Goal: Task Accomplishment & Management: Complete application form

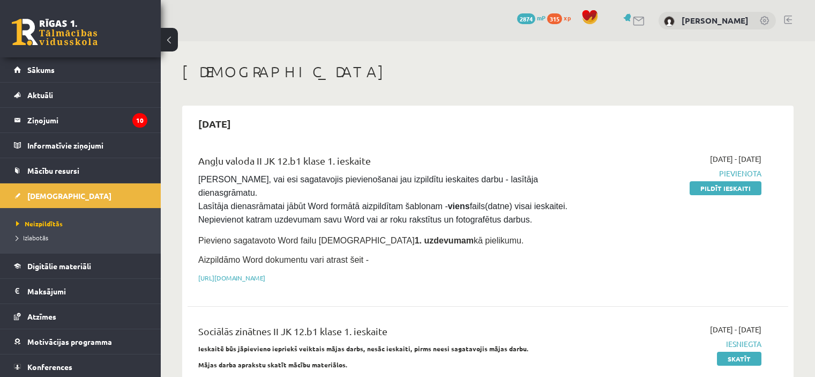
scroll to position [101, 0]
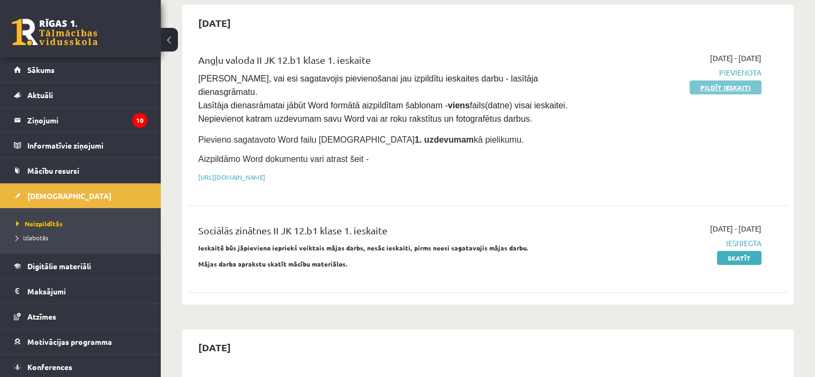
click at [706, 88] on link "Pildīt ieskaiti" at bounding box center [725, 87] width 72 height 14
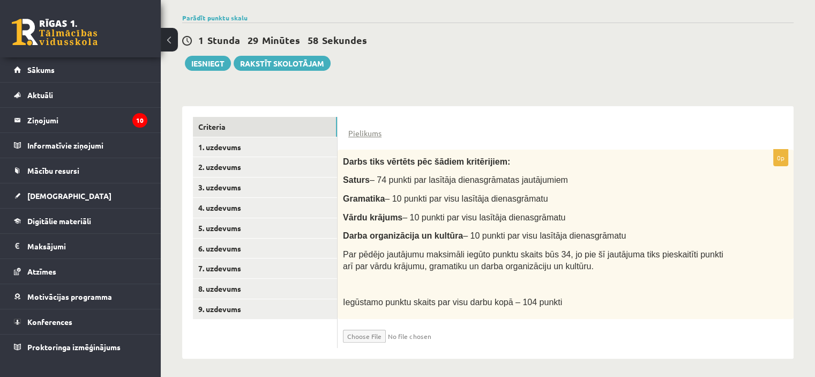
scroll to position [178, 0]
click at [380, 333] on input "file" at bounding box center [406, 333] width 127 height 18
type input "**********"
click at [430, 327] on input "file" at bounding box center [406, 333] width 127 height 18
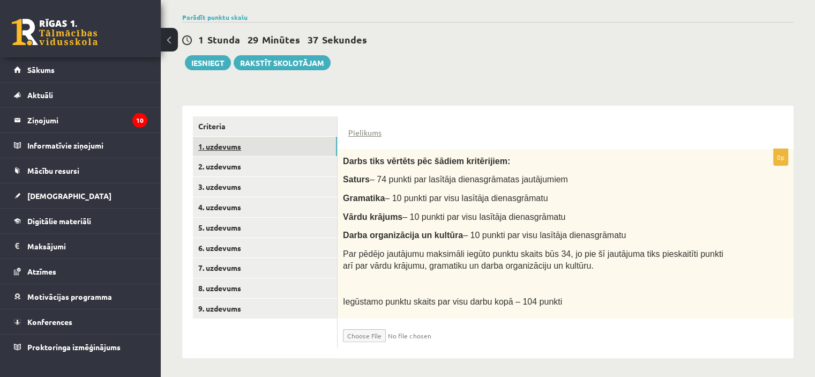
click at [291, 145] on link "1. uzdevums" at bounding box center [265, 147] width 144 height 20
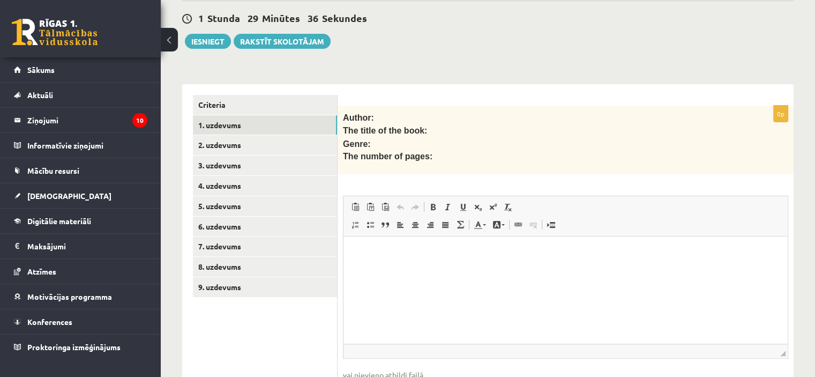
scroll to position [208, 0]
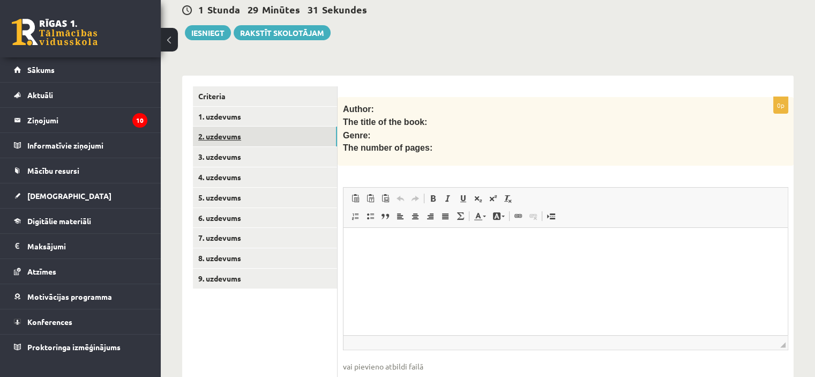
click at [298, 132] on link "2. uzdevums" at bounding box center [265, 136] width 144 height 20
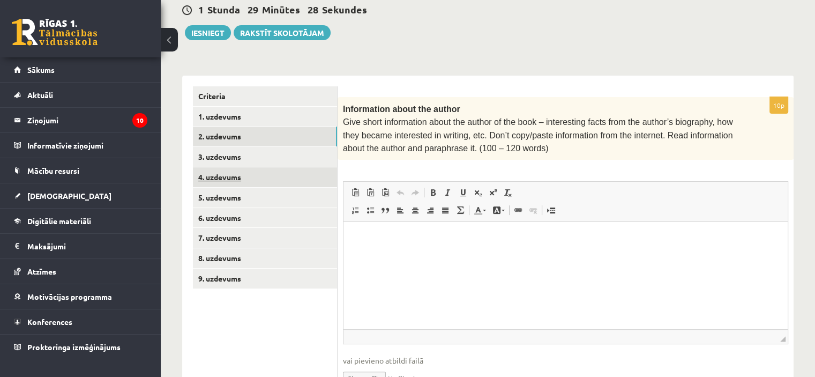
scroll to position [262, 0]
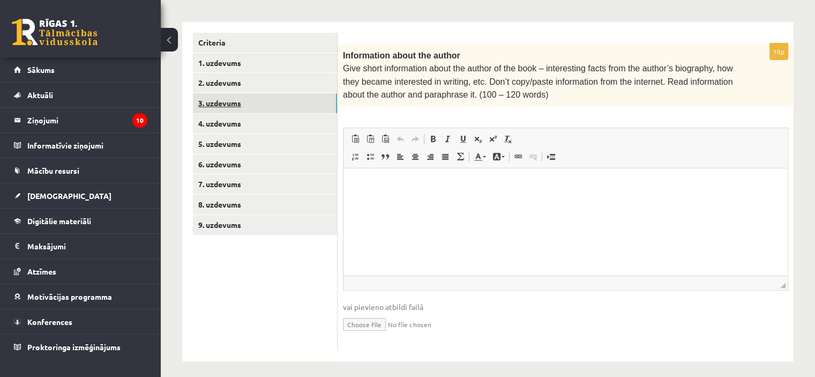
click at [274, 101] on link "3. uzdevums" at bounding box center [265, 103] width 144 height 20
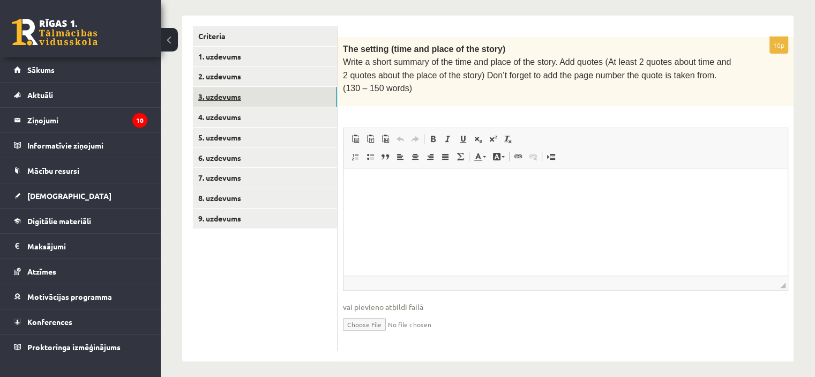
scroll to position [0, 0]
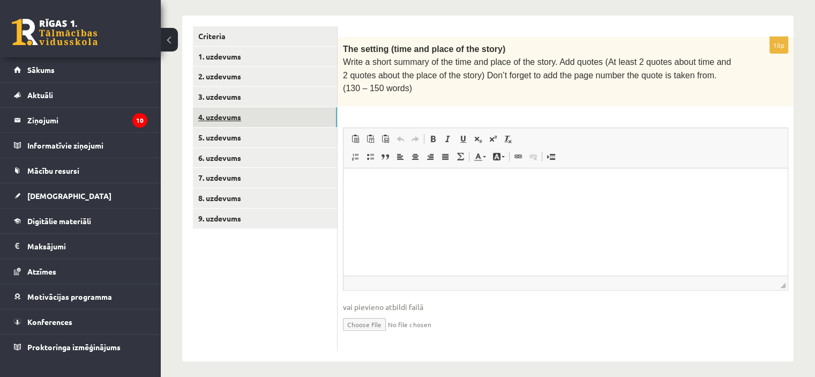
click at [290, 123] on link "4. uzdevums" at bounding box center [265, 117] width 144 height 20
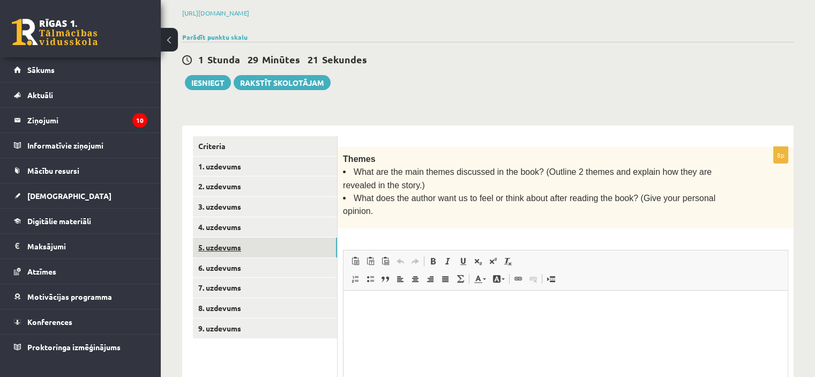
click at [271, 238] on link "5. uzdevums" at bounding box center [265, 247] width 144 height 20
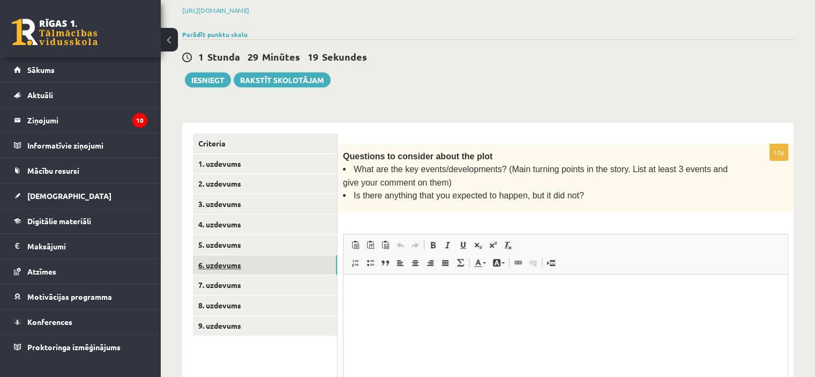
click at [268, 268] on link "6. uzdevums" at bounding box center [265, 265] width 144 height 20
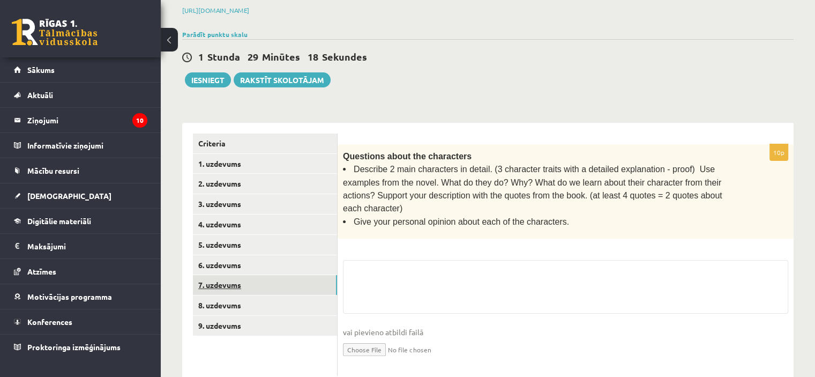
click at [274, 286] on link "7. uzdevums" at bounding box center [265, 285] width 144 height 20
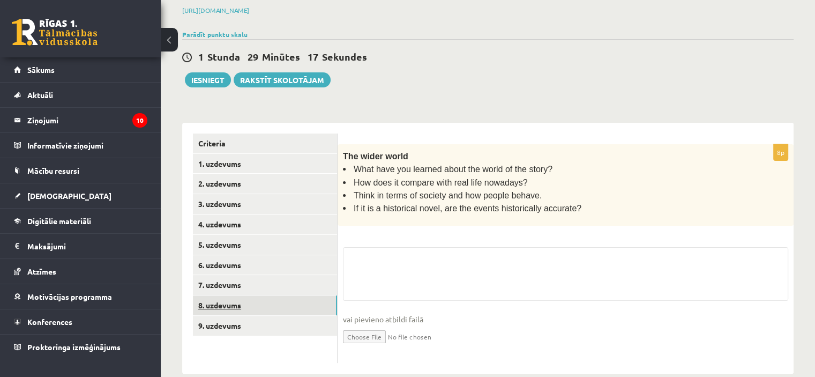
click at [277, 301] on link "8. uzdevums" at bounding box center [265, 305] width 144 height 20
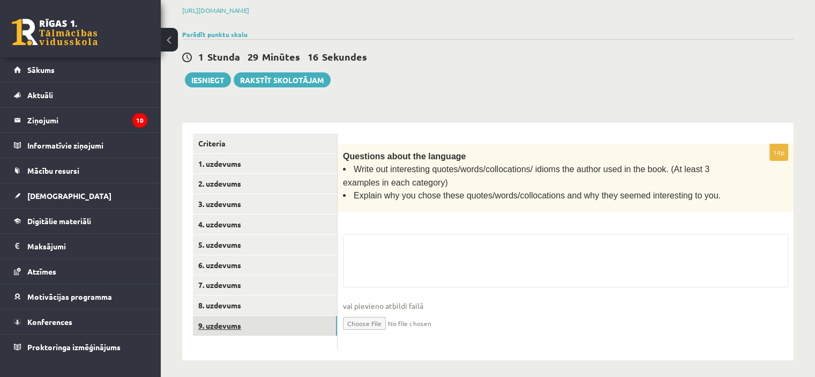
click at [277, 322] on link "9. uzdevums" at bounding box center [265, 326] width 144 height 20
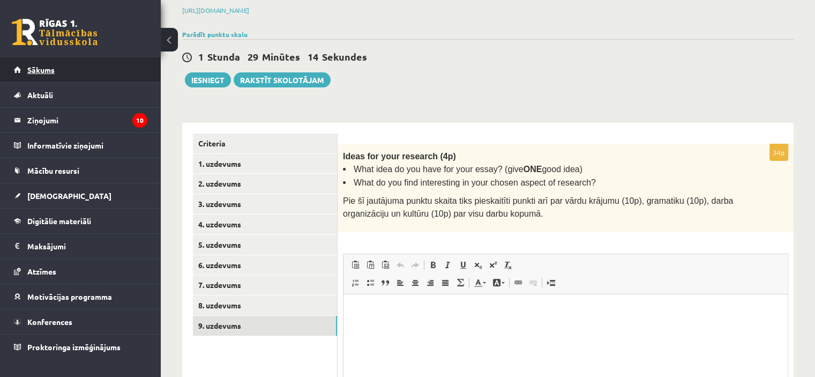
click at [102, 73] on link "Sākums" at bounding box center [80, 69] width 133 height 25
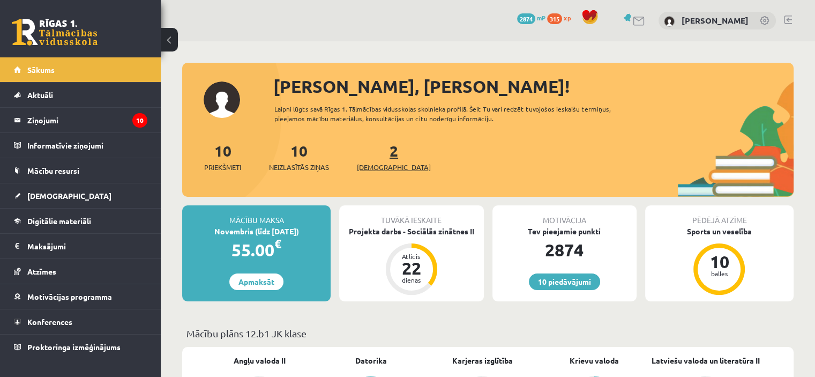
click at [363, 167] on span "[DEMOGRAPHIC_DATA]" at bounding box center [394, 167] width 74 height 11
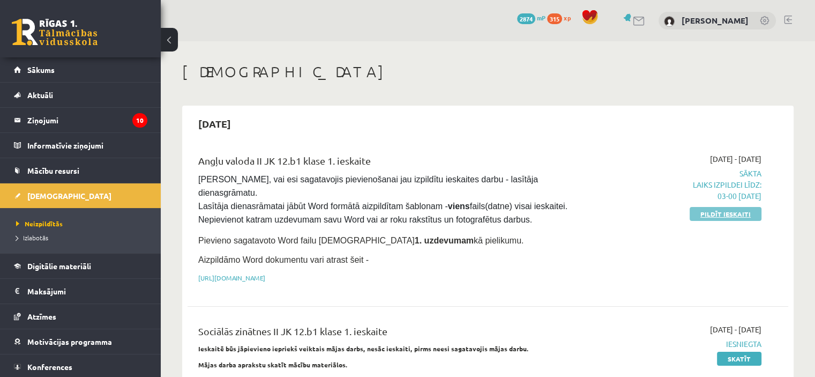
click at [710, 212] on link "Pildīt ieskaiti" at bounding box center [725, 214] width 72 height 14
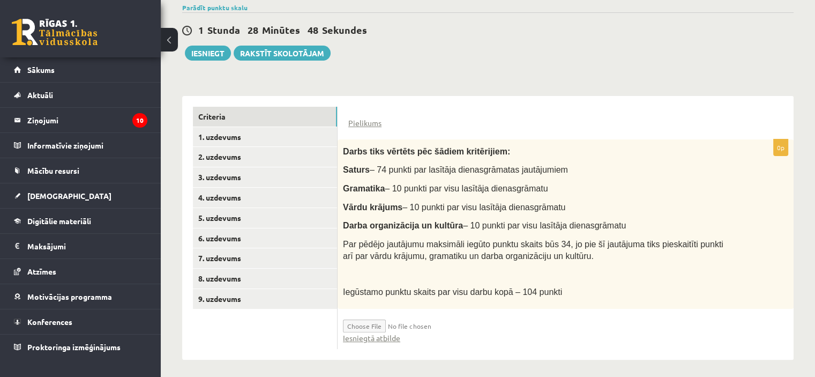
scroll to position [190, 0]
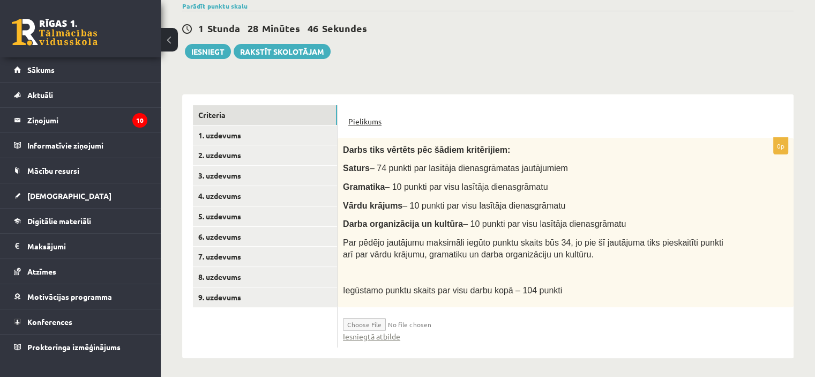
click at [356, 122] on link "Pielikums" at bounding box center [364, 121] width 33 height 11
click at [384, 333] on link "Iesniegtā atbilde" at bounding box center [371, 336] width 57 height 11
click at [212, 57] on div "Angļu valoda II JK 12.b1 klase 1. ieskaite , Oļesja Demčenkova (12.b1 JK klase)…" at bounding box center [488, 116] width 654 height 528
click at [210, 56] on button "Iesniegt" at bounding box center [208, 51] width 46 height 15
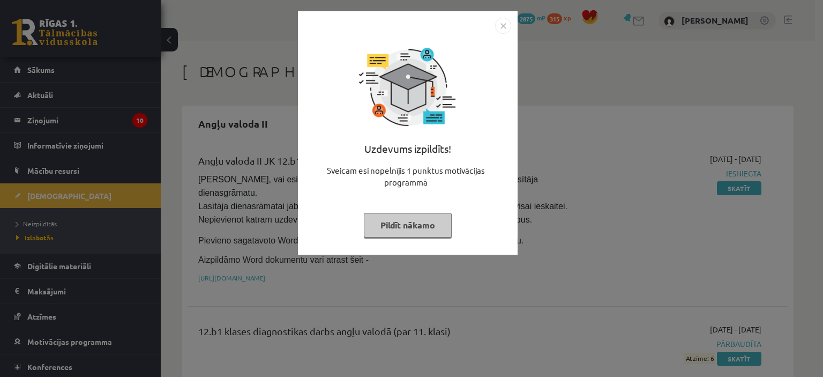
click at [394, 231] on button "Pildīt nākamo" at bounding box center [408, 225] width 88 height 25
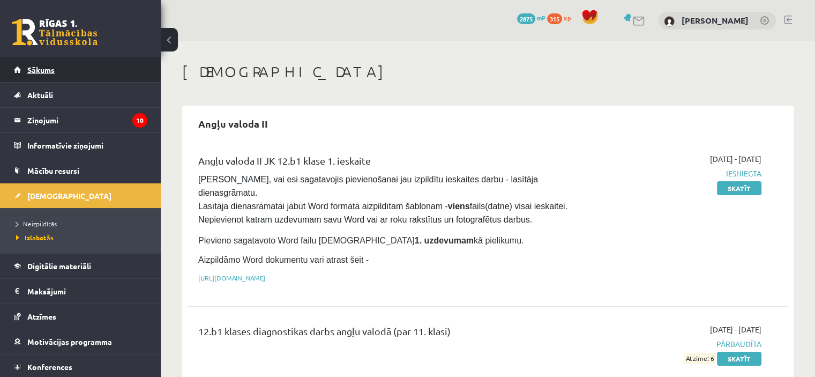
click at [86, 59] on link "Sākums" at bounding box center [80, 69] width 133 height 25
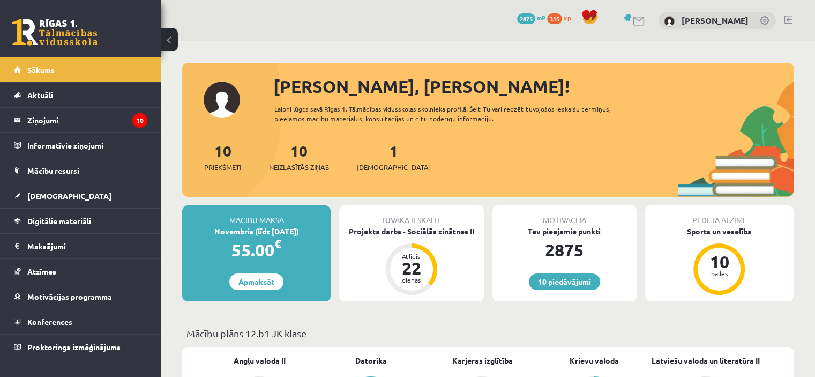
click at [373, 160] on div "1 Ieskaites" at bounding box center [394, 155] width 74 height 33
click at [379, 163] on span "[DEMOGRAPHIC_DATA]" at bounding box center [394, 167] width 74 height 11
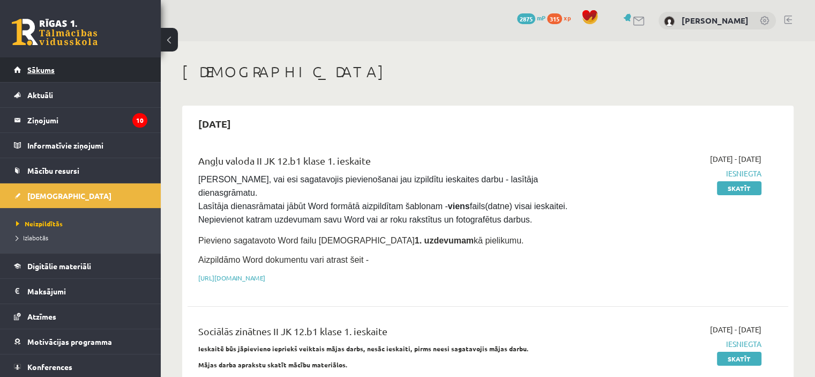
click at [129, 72] on link "Sākums" at bounding box center [80, 69] width 133 height 25
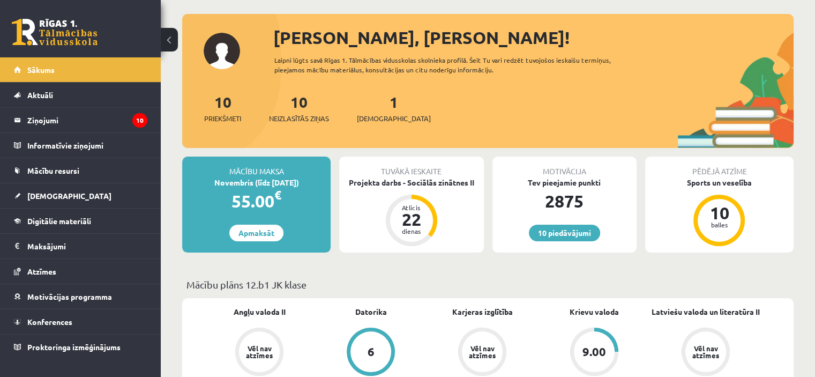
scroll to position [49, 0]
